Goal: Information Seeking & Learning: Learn about a topic

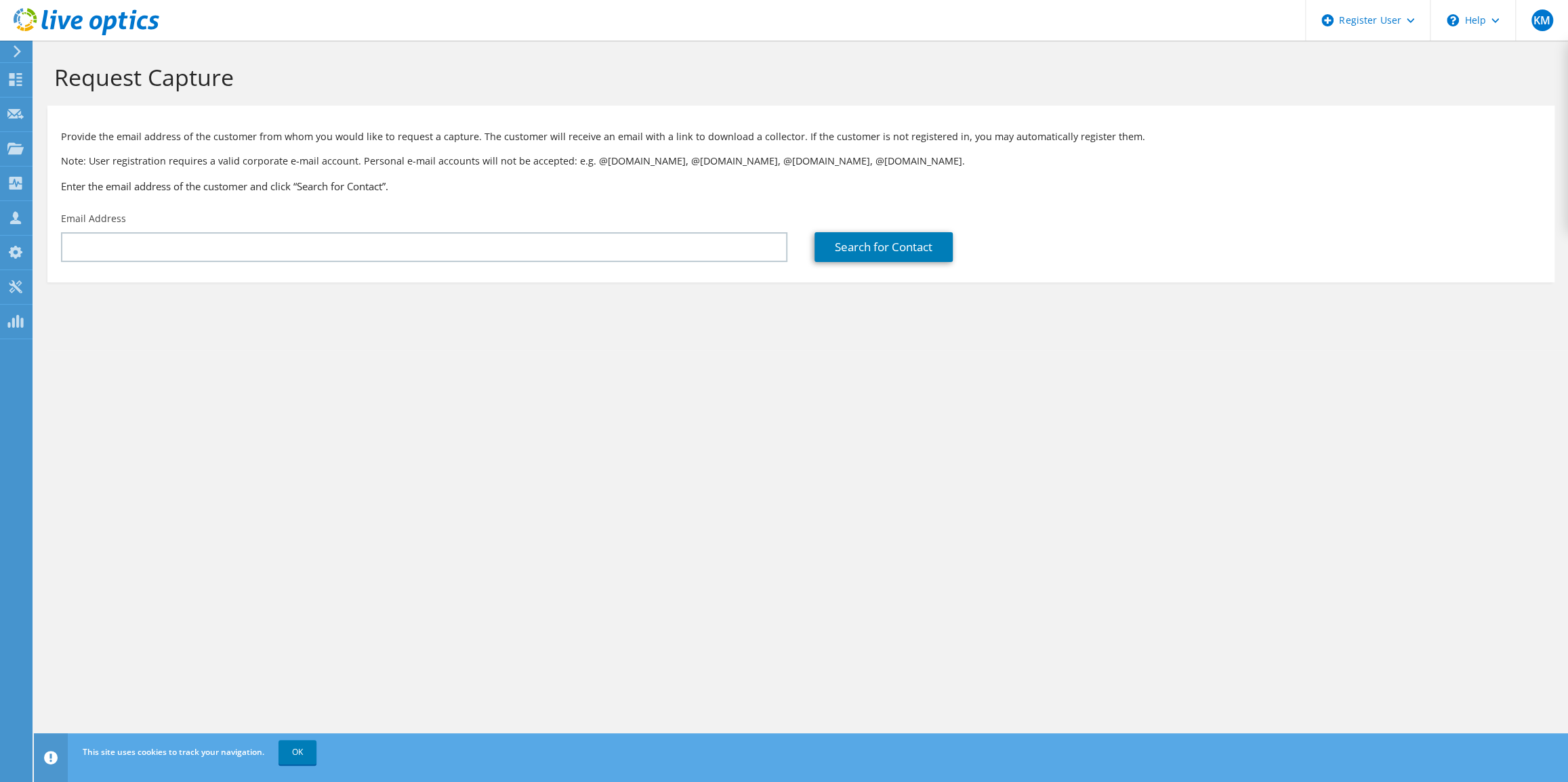
click at [79, 29] on use at bounding box center [87, 22] width 146 height 27
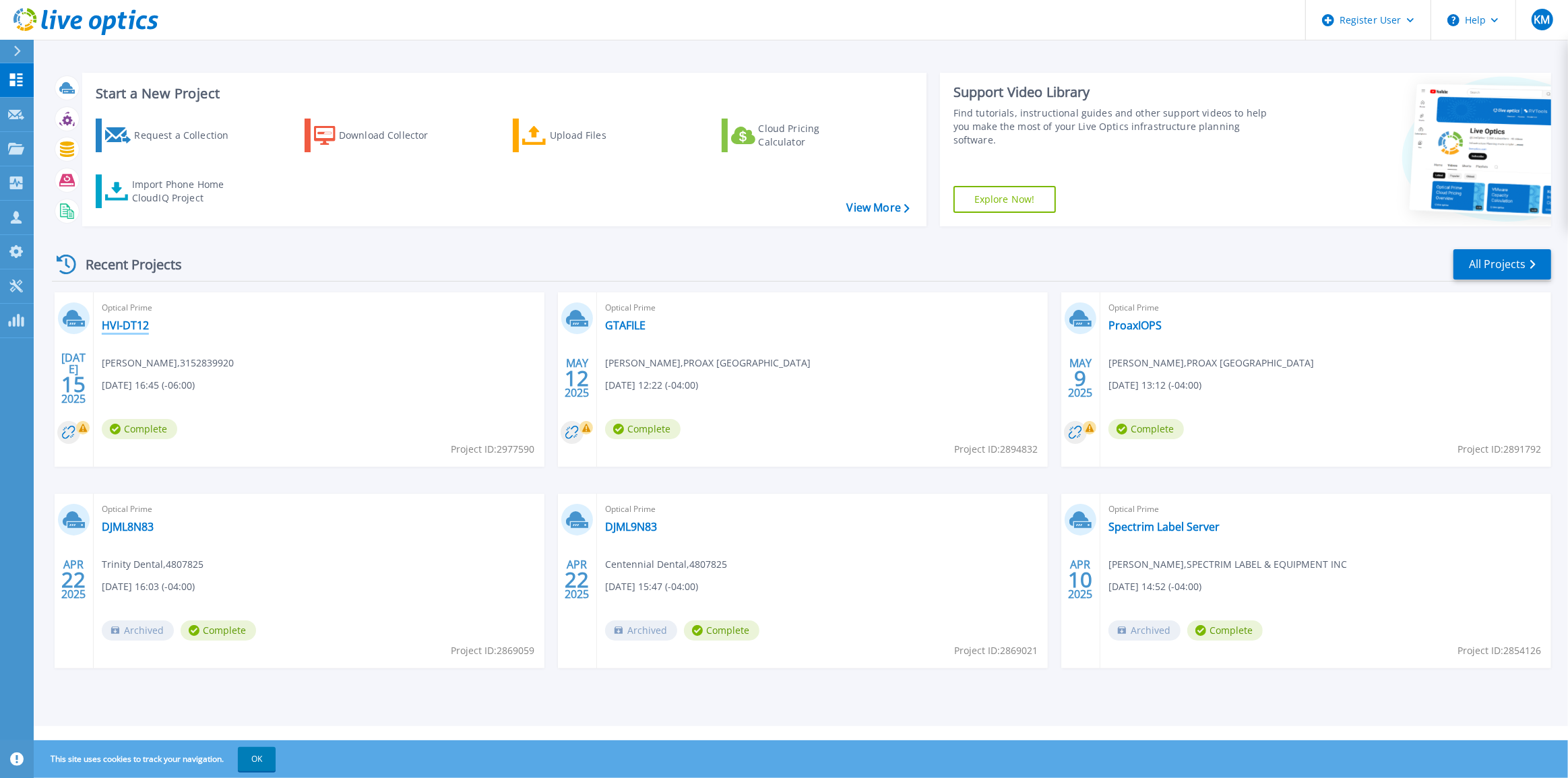
click at [120, 325] on link "HVI-DT12" at bounding box center [126, 326] width 47 height 14
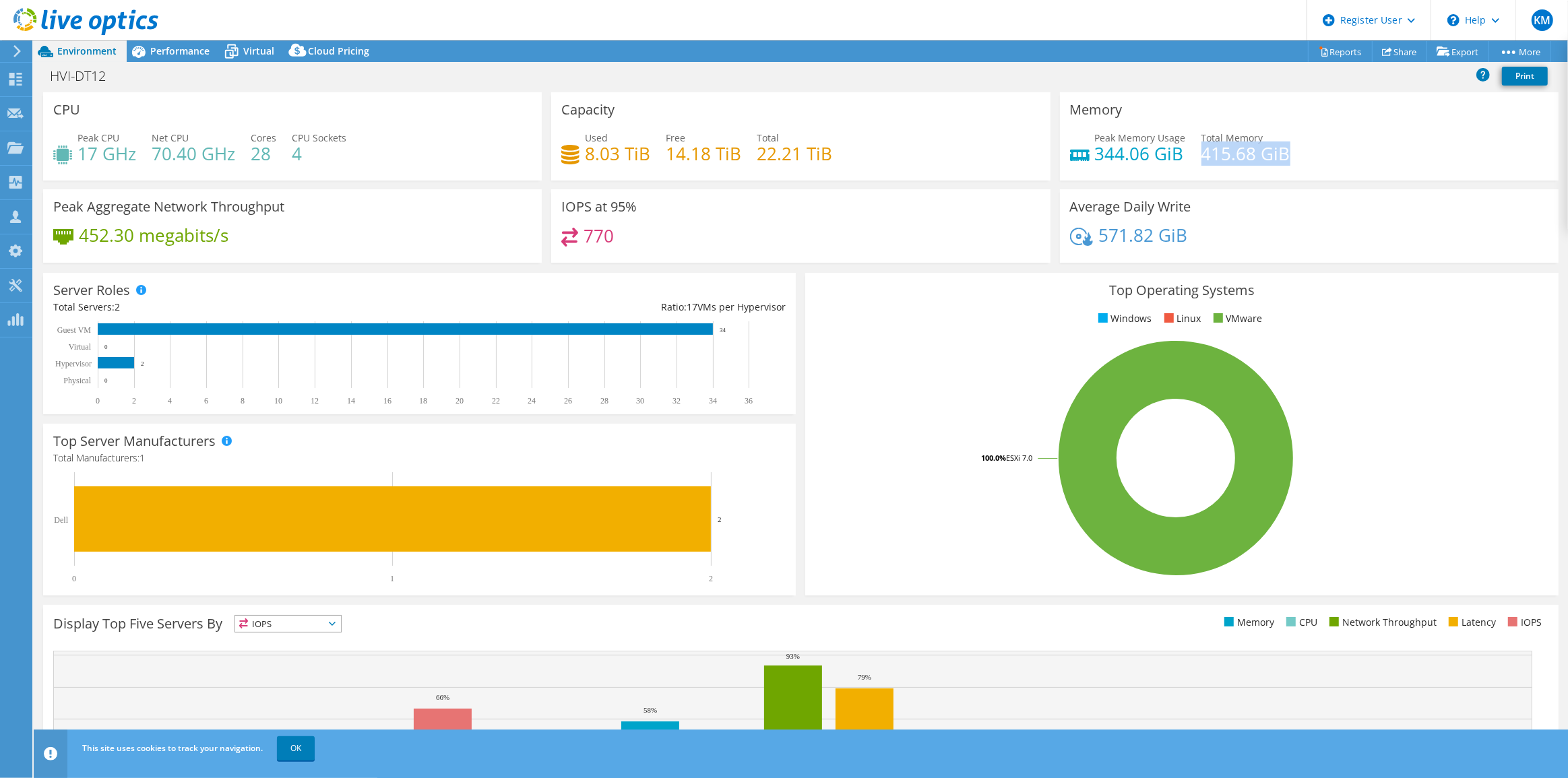
copy h4 "415.68 GiB"
drag, startPoint x: 1293, startPoint y: 159, endPoint x: 1193, endPoint y: 156, distance: 100.0
click at [1193, 156] on div "Peak Memory Usage 344.06 GiB Total Memory 415.68 GiB" at bounding box center [1309, 153] width 479 height 44
click at [241, 54] on icon at bounding box center [231, 51] width 24 height 24
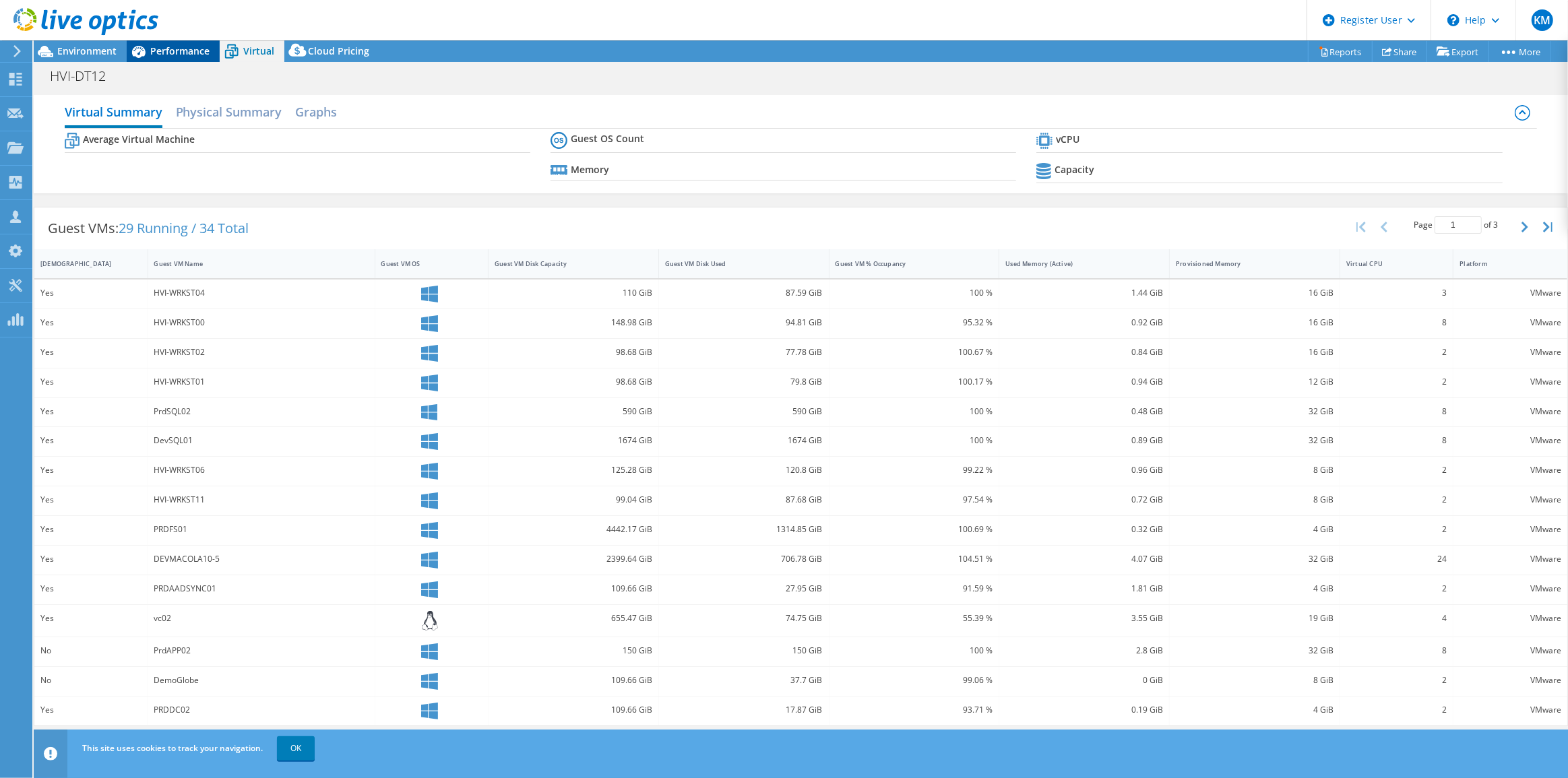
click at [186, 46] on span "Performance" at bounding box center [180, 51] width 59 height 13
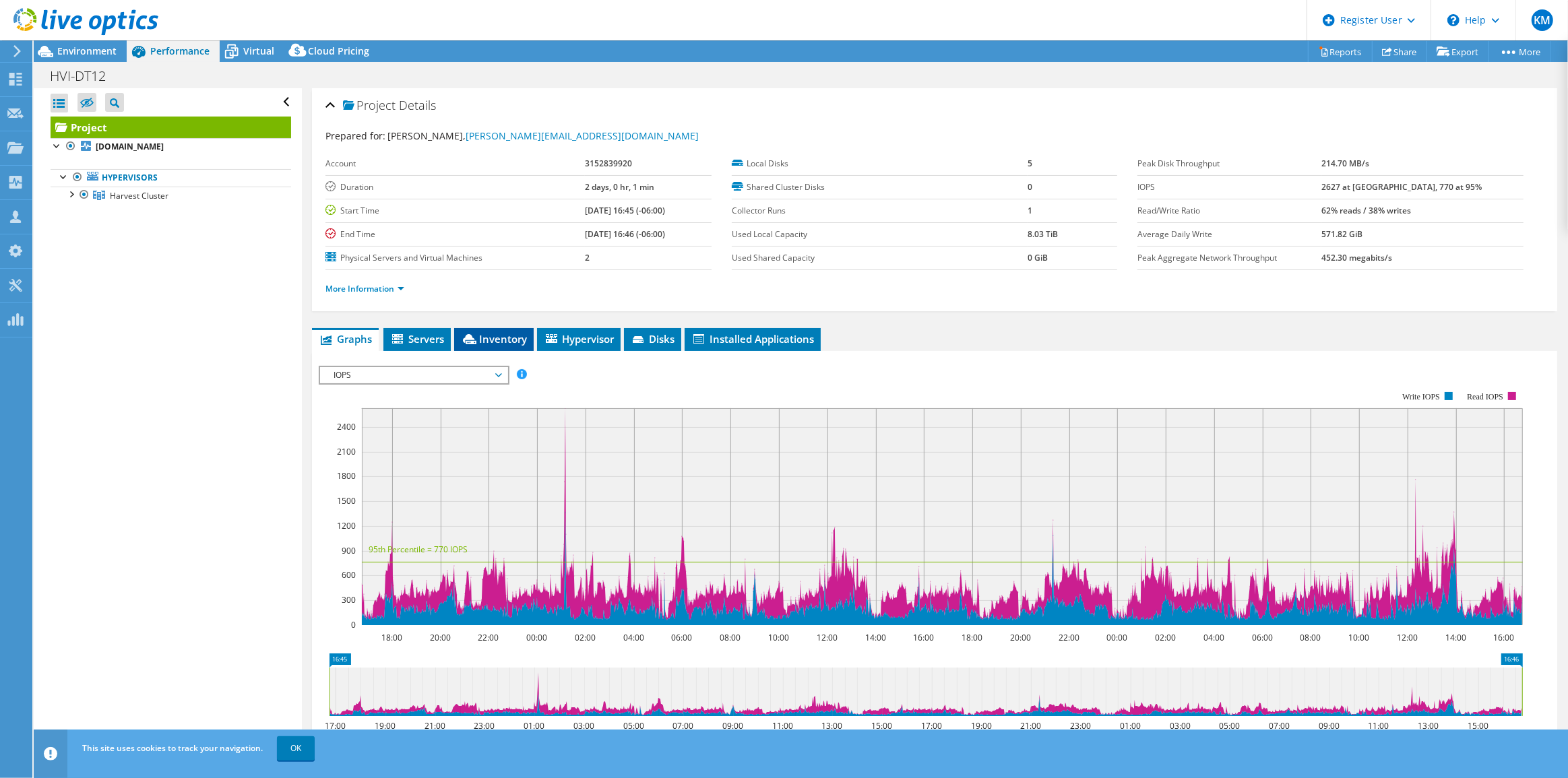
click at [479, 343] on span "Inventory" at bounding box center [494, 339] width 66 height 14
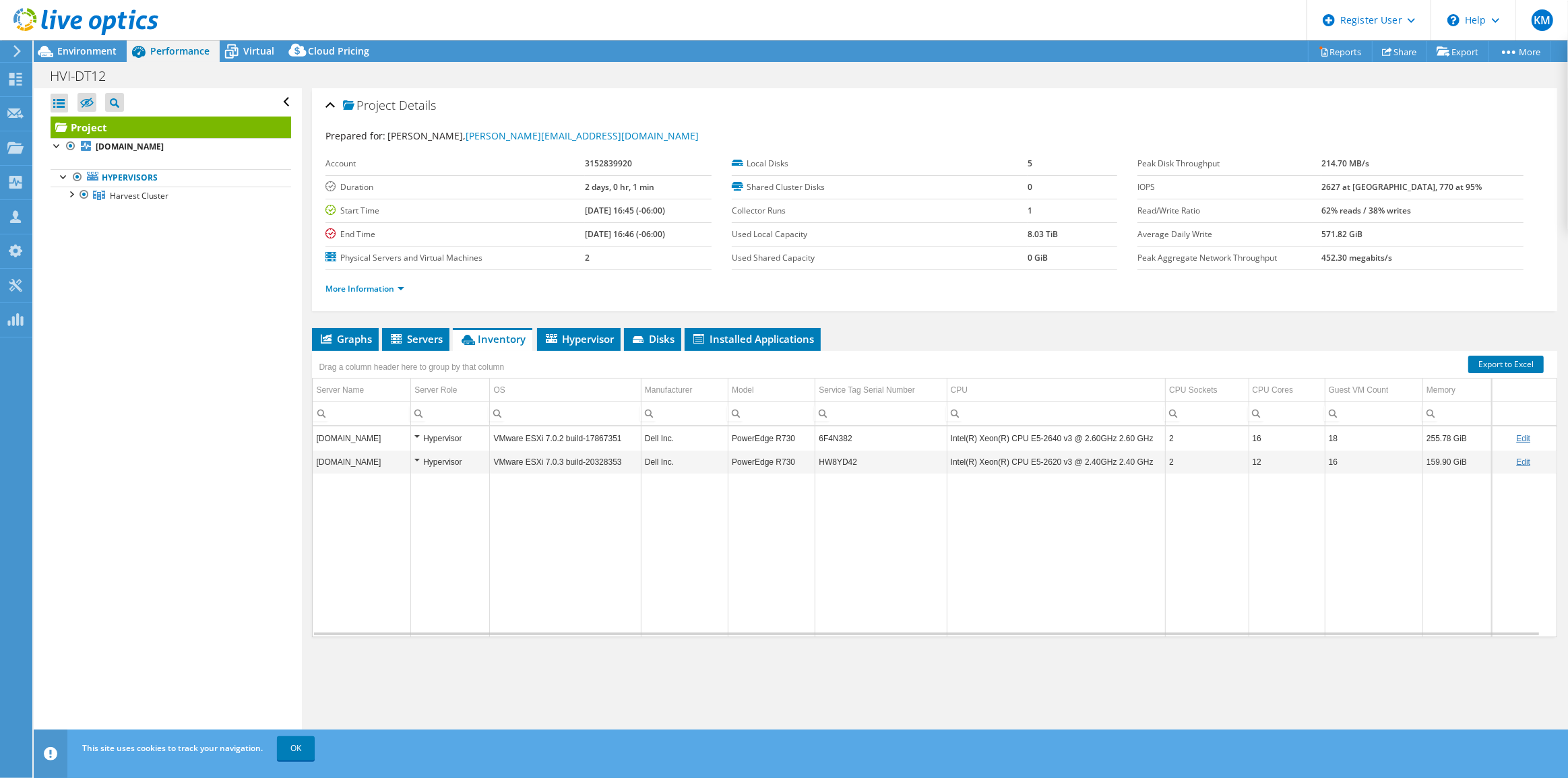
click at [834, 438] on td "6F4N382" at bounding box center [881, 438] width 132 height 24
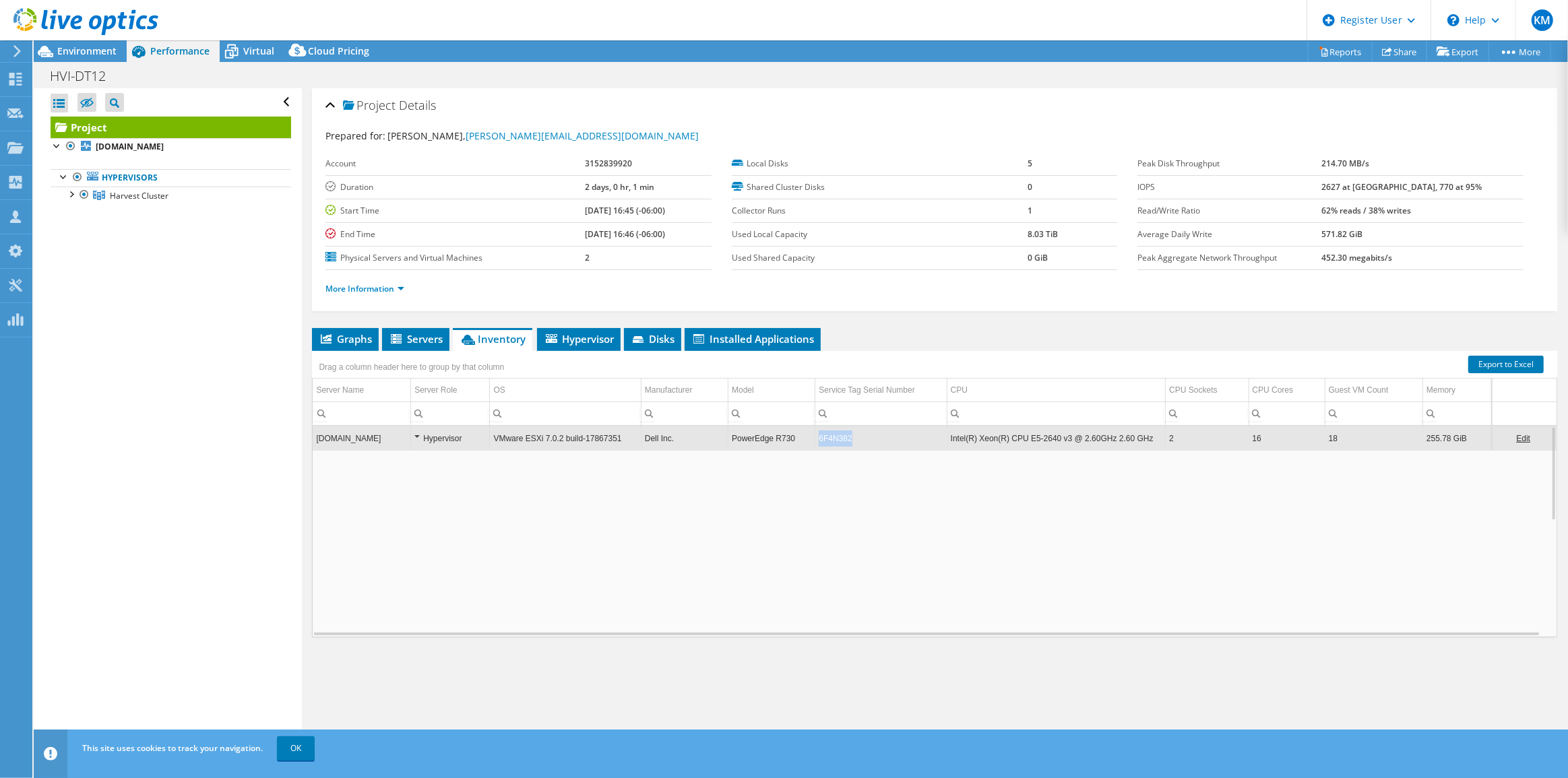
click at [834, 438] on td "6F4N382" at bounding box center [881, 438] width 132 height 24
copy td "6F4N382"
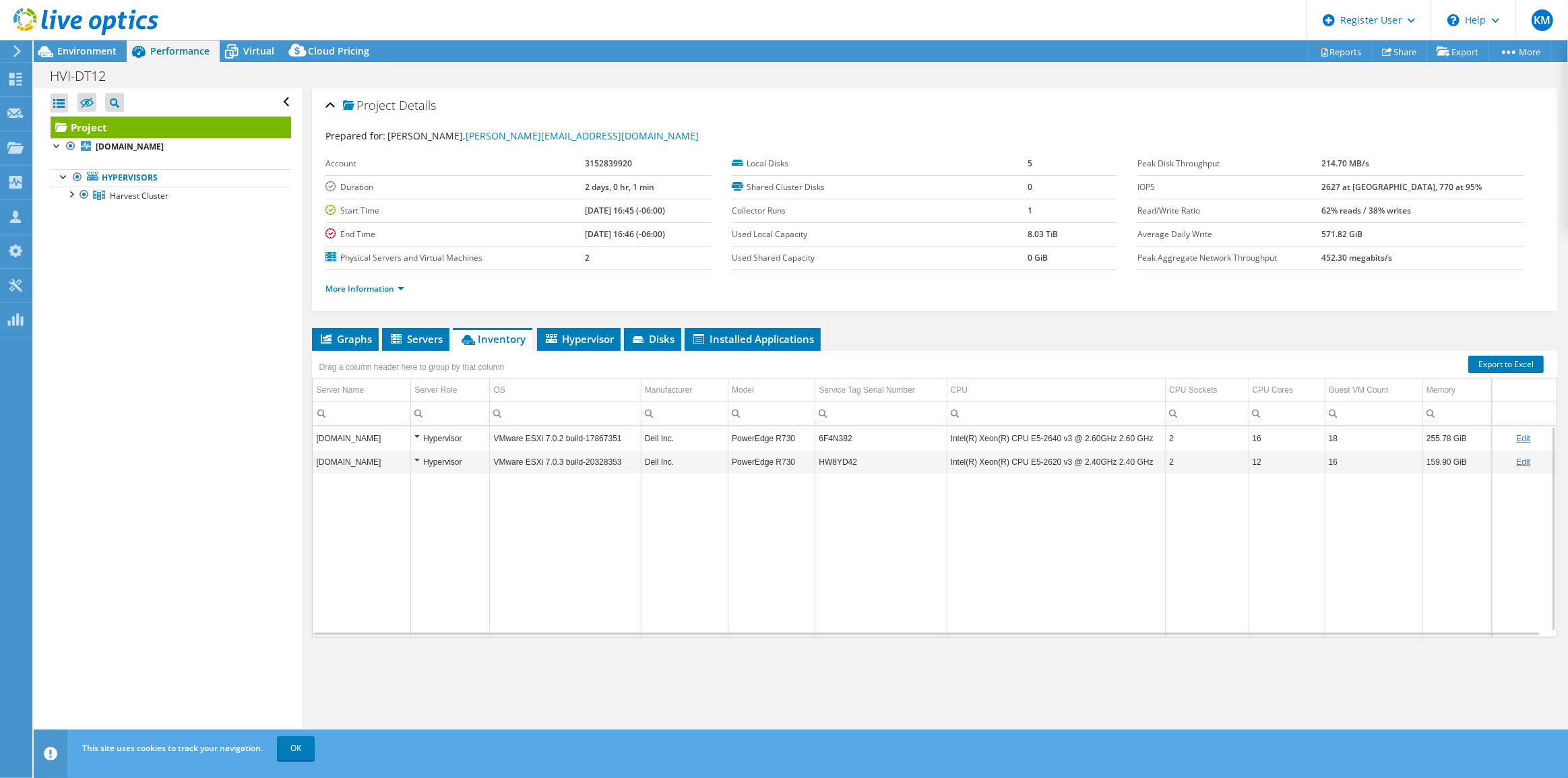
click at [834, 436] on td "6F4N382" at bounding box center [881, 438] width 132 height 24
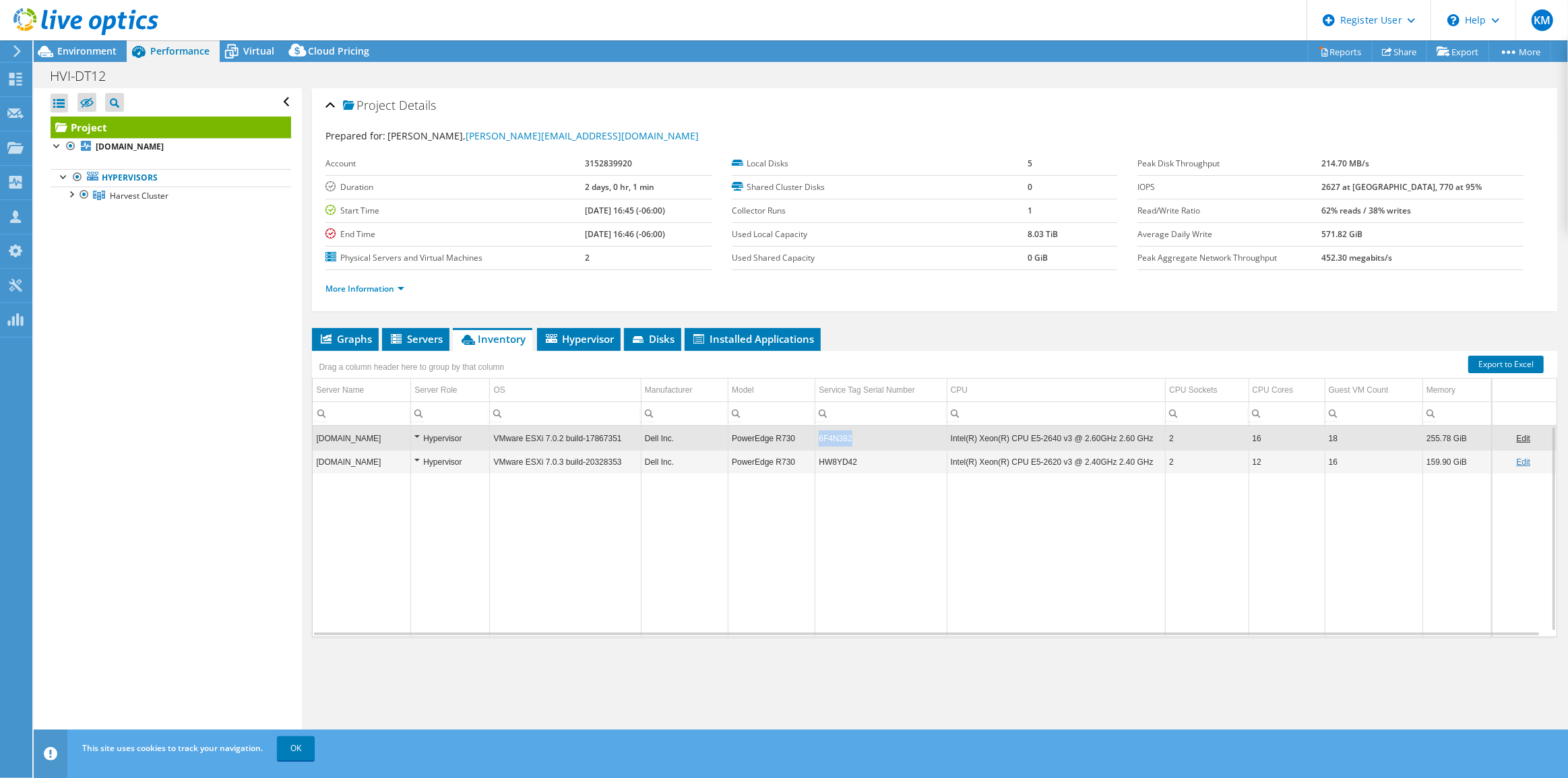
copy tr "6F4N382"
drag, startPoint x: 860, startPoint y: 434, endPoint x: 804, endPoint y: 443, distance: 56.7
click at [804, 443] on tr "esx03.harvestvi.com Hypervisor VMware ESXi 7.0.2 build-17867351 Dell Inc. Power…" at bounding box center [935, 438] width 1244 height 24
